Goal: Information Seeking & Learning: Learn about a topic

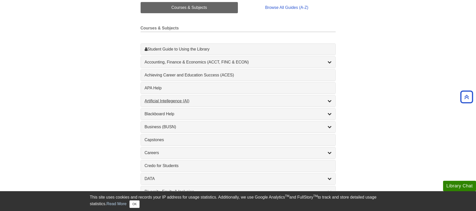
scroll to position [125, 0]
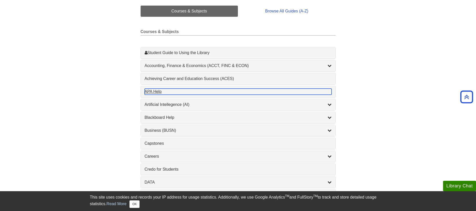
click at [172, 92] on div "APA Help , 1 guides" at bounding box center [238, 91] width 187 height 6
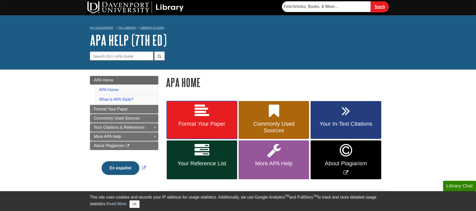
click at [224, 127] on link "Format Your Paper" at bounding box center [202, 120] width 70 height 38
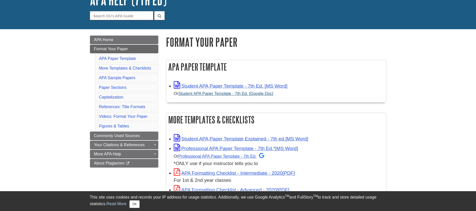
scroll to position [43, 0]
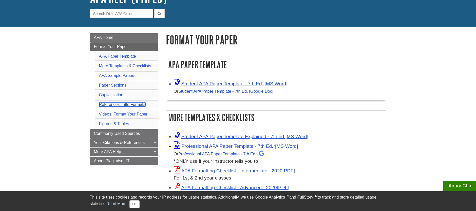
click at [125, 104] on link "References: Title Formats" at bounding box center [122, 104] width 46 height 4
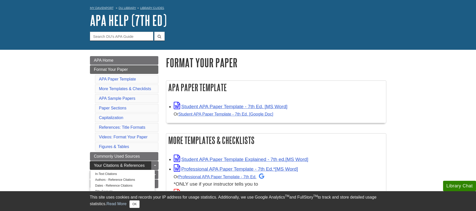
scroll to position [24, 0]
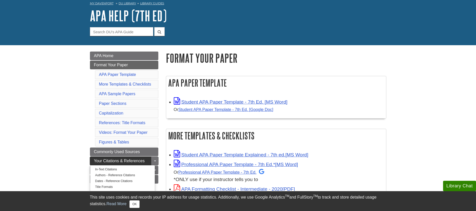
click at [146, 158] on link "Your Citations & References" at bounding box center [124, 160] width 68 height 9
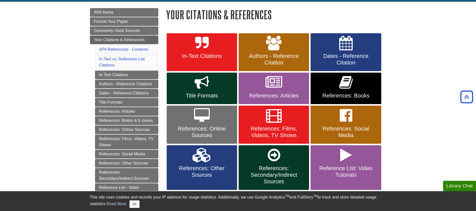
scroll to position [4, 0]
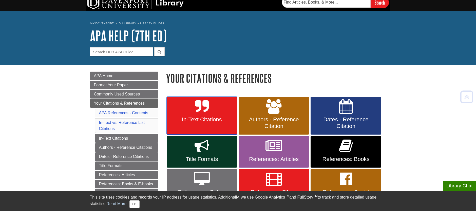
click at [208, 115] on link "In-Text Citations" at bounding box center [202, 116] width 70 height 38
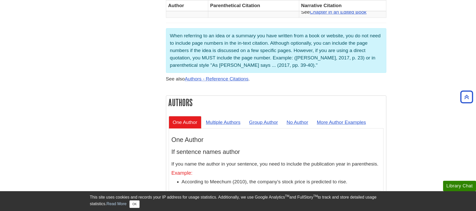
scroll to position [386, 0]
click at [295, 115] on link "No Author" at bounding box center [298, 121] width 30 height 12
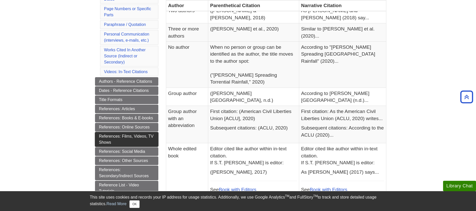
scroll to position [160, 0]
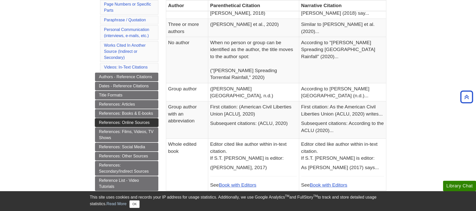
click at [138, 120] on link "References: Online Sources" at bounding box center [126, 122] width 63 height 9
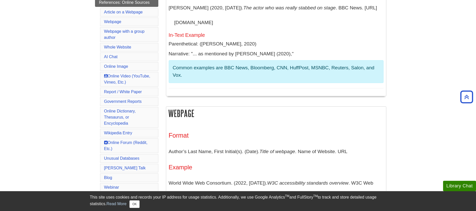
scroll to position [166, 0]
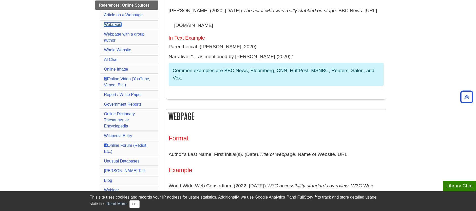
click at [114, 24] on link "Webpage" at bounding box center [112, 24] width 17 height 4
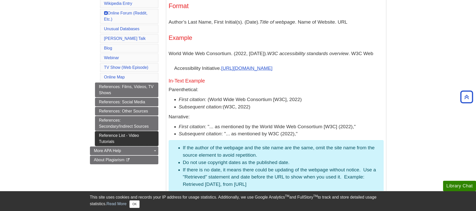
scroll to position [309, 0]
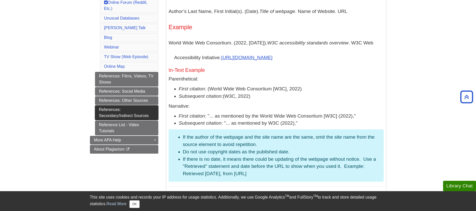
click at [154, 116] on link "References: Secondary/Indirect Sources" at bounding box center [126, 112] width 63 height 15
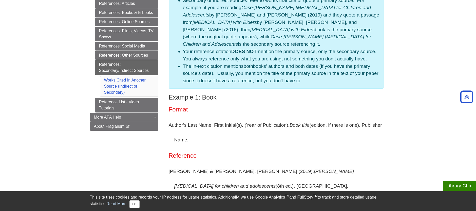
scroll to position [148, 0]
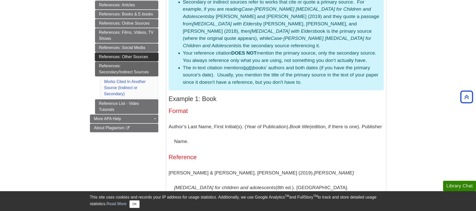
click at [138, 55] on link "References: Other Sources" at bounding box center [126, 56] width 63 height 9
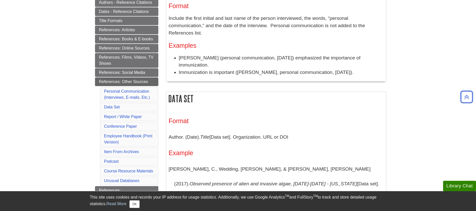
scroll to position [127, 0]
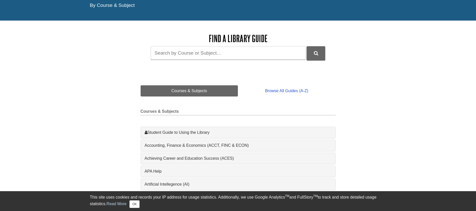
scroll to position [103, 0]
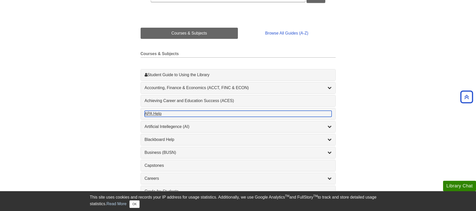
click at [155, 116] on div "APA Help , 1 guides" at bounding box center [238, 114] width 187 height 6
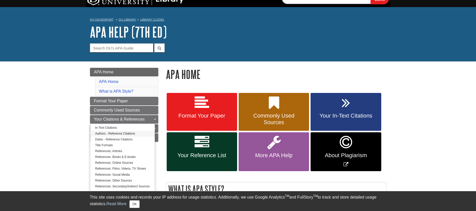
scroll to position [8, 0]
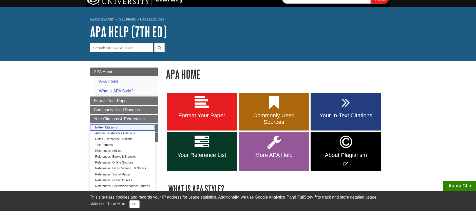
click at [123, 126] on link "In-Text Citations" at bounding box center [122, 127] width 65 height 6
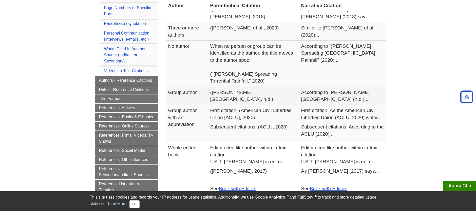
scroll to position [156, 0]
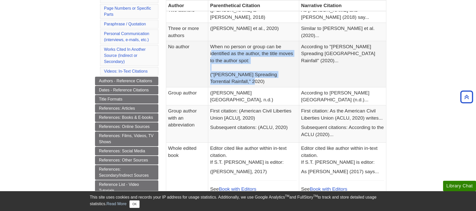
drag, startPoint x: 242, startPoint y: 68, endPoint x: 217, endPoint y: 38, distance: 38.6
click at [217, 41] on td "When no person or group can be identified as the author, the title moves to the…" at bounding box center [253, 64] width 91 height 46
click at [258, 49] on td "When no person or group can be identified as the author, the title moves to the…" at bounding box center [253, 64] width 91 height 46
drag, startPoint x: 247, startPoint y: 32, endPoint x: 240, endPoint y: 67, distance: 35.3
click at [240, 67] on td "When no person or group can be identified as the author, the title moves to the…" at bounding box center [253, 64] width 91 height 46
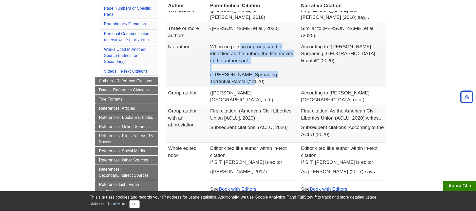
click at [249, 65] on td "When no person or group can be identified as the author, the title moves to the…" at bounding box center [253, 64] width 91 height 46
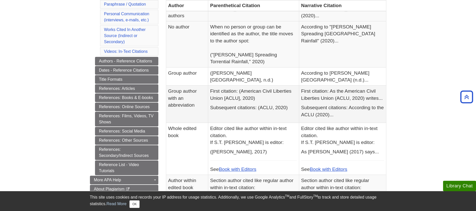
scroll to position [176, 0]
click at [148, 109] on link "References: Online Sources" at bounding box center [126, 107] width 63 height 9
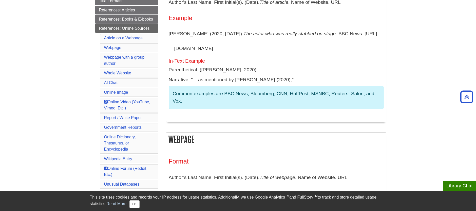
scroll to position [179, 0]
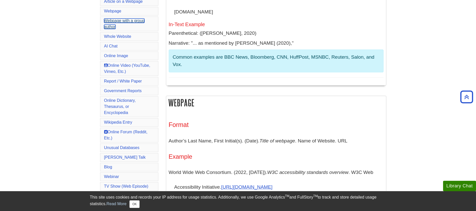
click at [128, 22] on link "Webpage with a group author" at bounding box center [124, 24] width 41 height 10
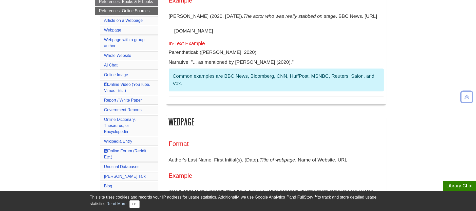
scroll to position [119, 0]
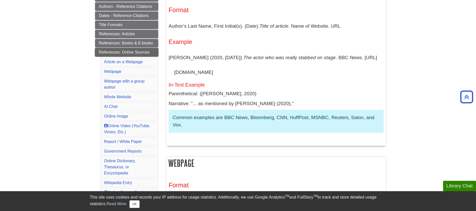
click at [130, 54] on link "References: Online Sources" at bounding box center [126, 52] width 63 height 9
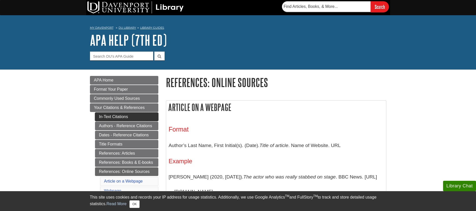
click at [129, 121] on link "In-Text Citations" at bounding box center [126, 116] width 63 height 9
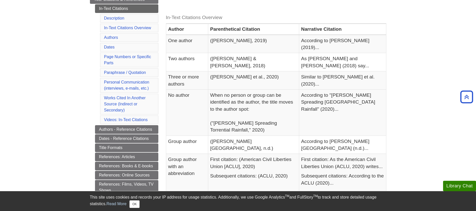
scroll to position [23, 0]
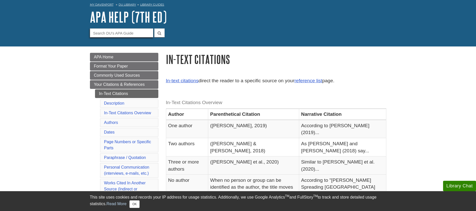
drag, startPoint x: 132, startPoint y: 32, endPoint x: 135, endPoint y: 39, distance: 8.3
click at [131, 32] on input "Guide Search Terms" at bounding box center [121, 32] width 63 height 9
type input "government"
click at [154, 28] on button "submit" at bounding box center [159, 32] width 10 height 9
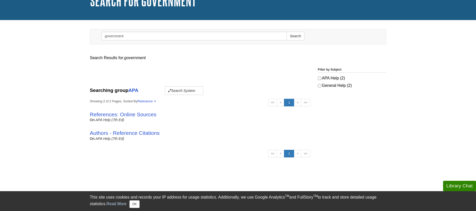
scroll to position [41, 0]
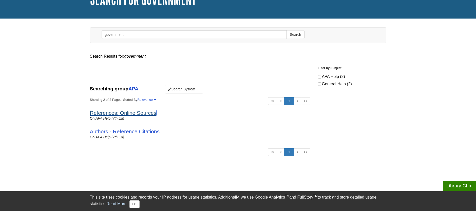
click at [145, 113] on link "References: Online Sources" at bounding box center [123, 113] width 67 height 6
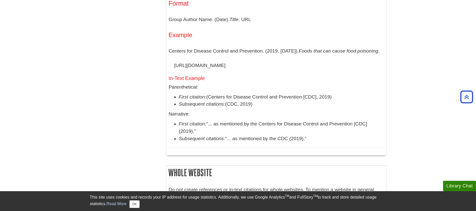
scroll to position [531, 0]
